Goal: Task Accomplishment & Management: Use online tool/utility

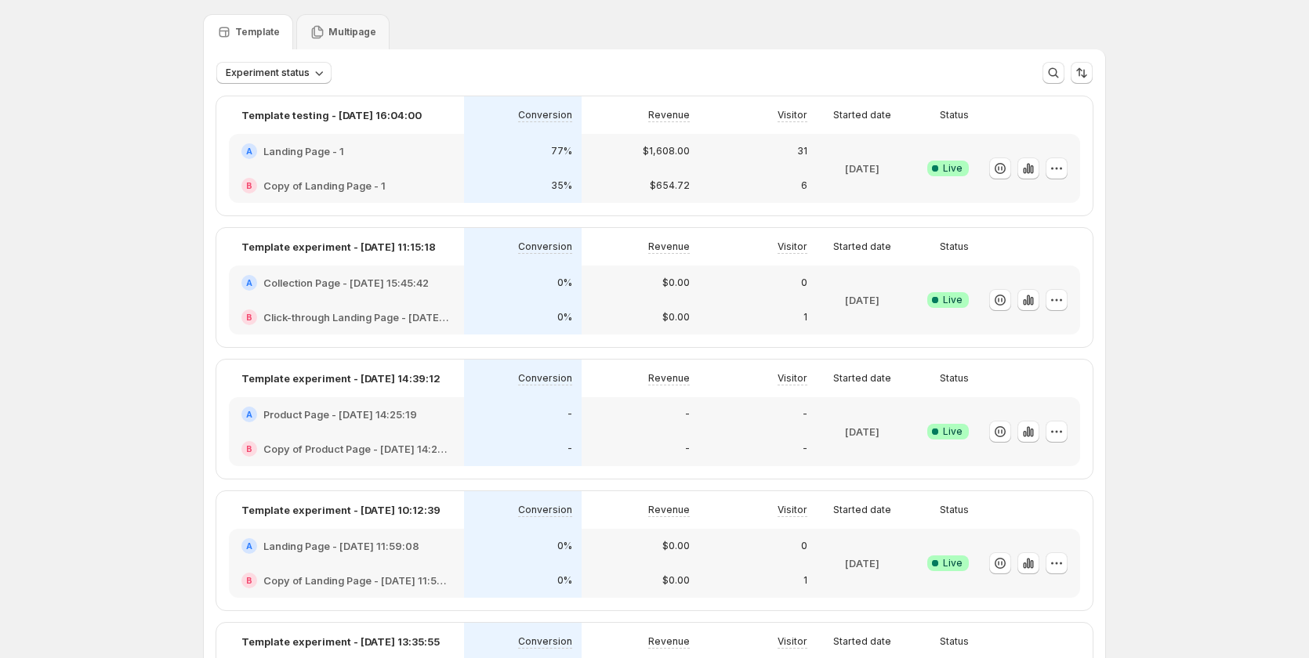
scroll to position [157, 0]
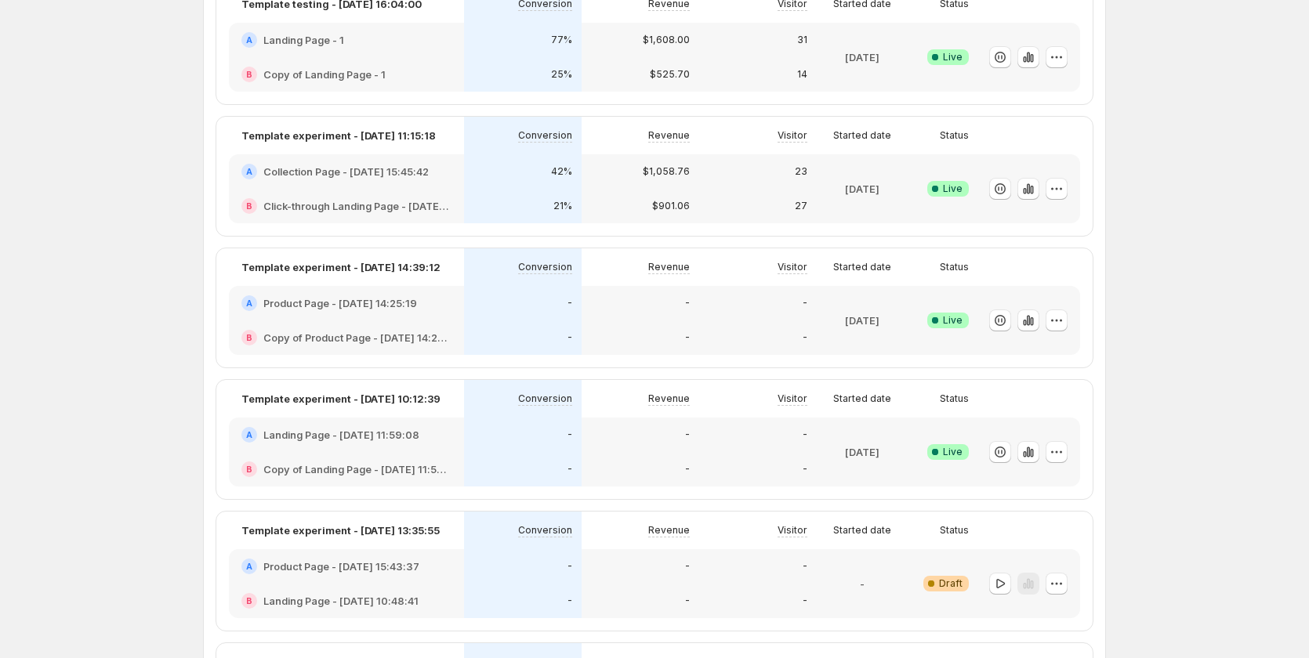
click at [448, 178] on div "A Collection Page - [DATE] 15:45:42" at bounding box center [346, 172] width 210 height 16
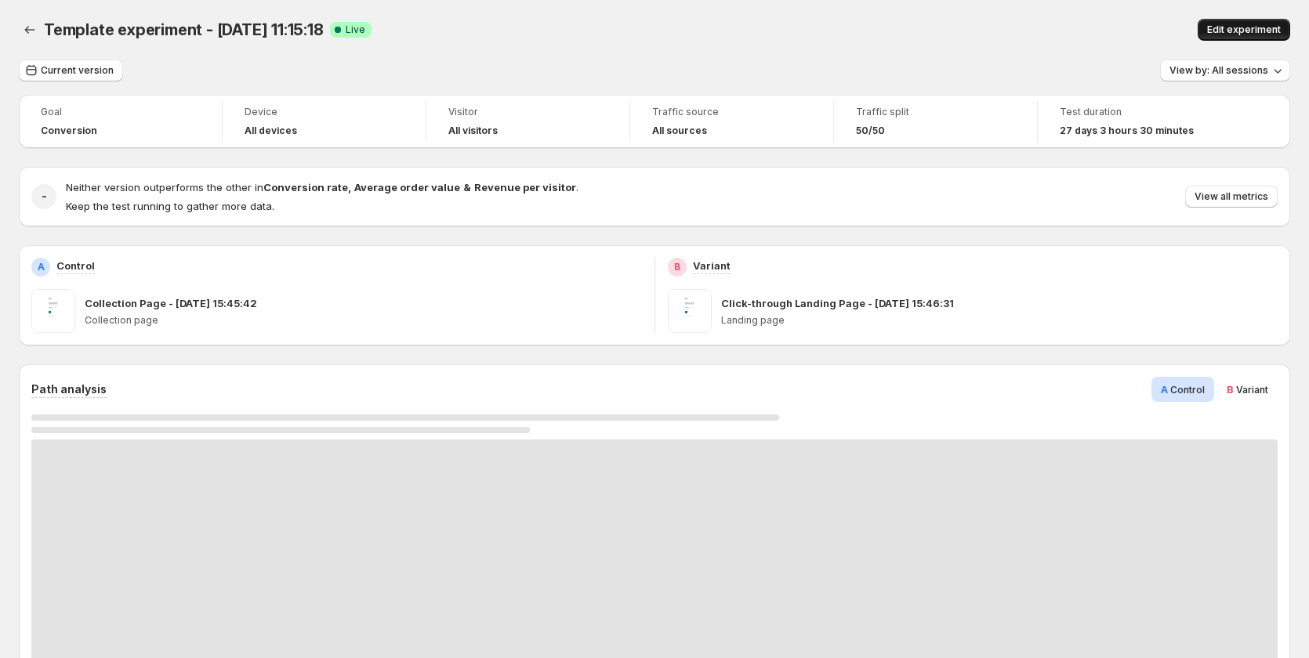
click at [1253, 27] on span "Edit experiment" at bounding box center [1244, 30] width 74 height 13
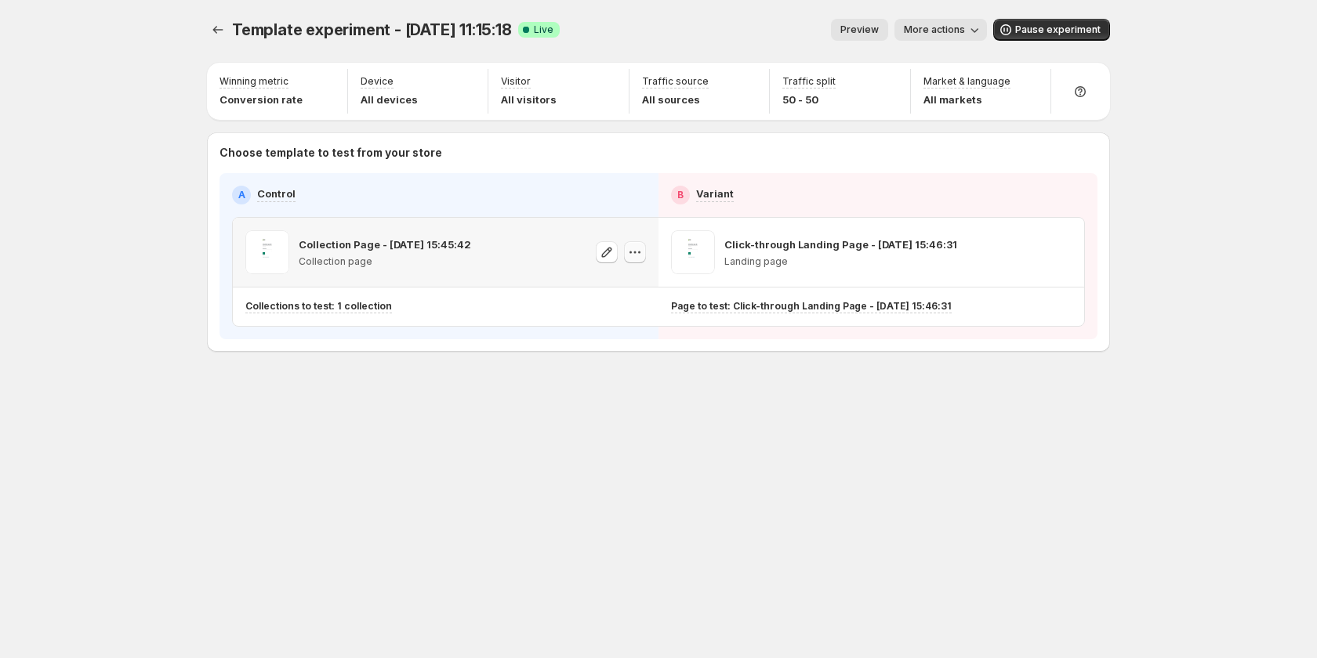
drag, startPoint x: 619, startPoint y: 247, endPoint x: 629, endPoint y: 248, distance: 10.2
click at [629, 248] on div at bounding box center [621, 252] width 50 height 44
click at [629, 248] on icon "button" at bounding box center [635, 253] width 16 height 16
click at [622, 332] on div "Copy ID" at bounding box center [649, 325] width 178 height 16
click at [637, 250] on icon "button" at bounding box center [635, 253] width 16 height 16
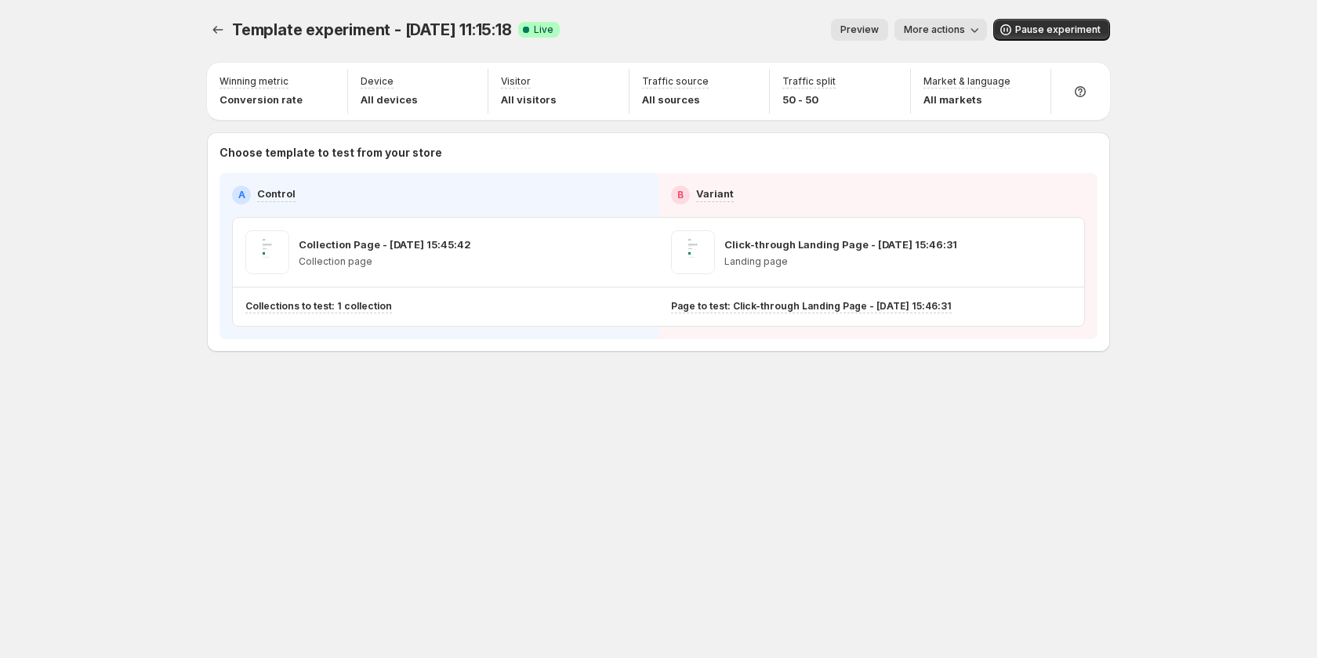
click at [611, 408] on div "Template experiment - [DATE] 11:15:18. This page is ready Template experiment -…" at bounding box center [658, 218] width 940 height 437
